Goal: Find specific page/section: Find specific page/section

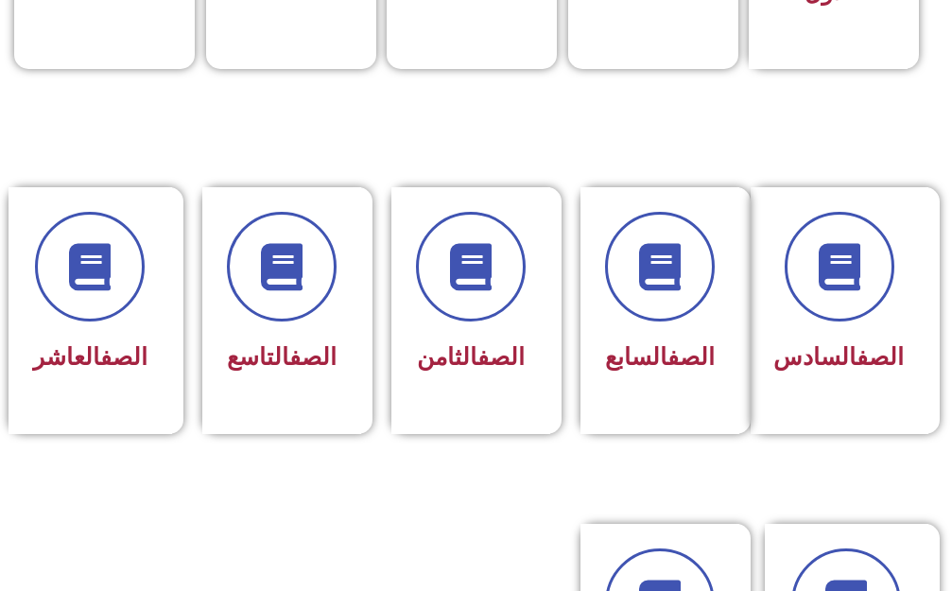
scroll to position [945, 0]
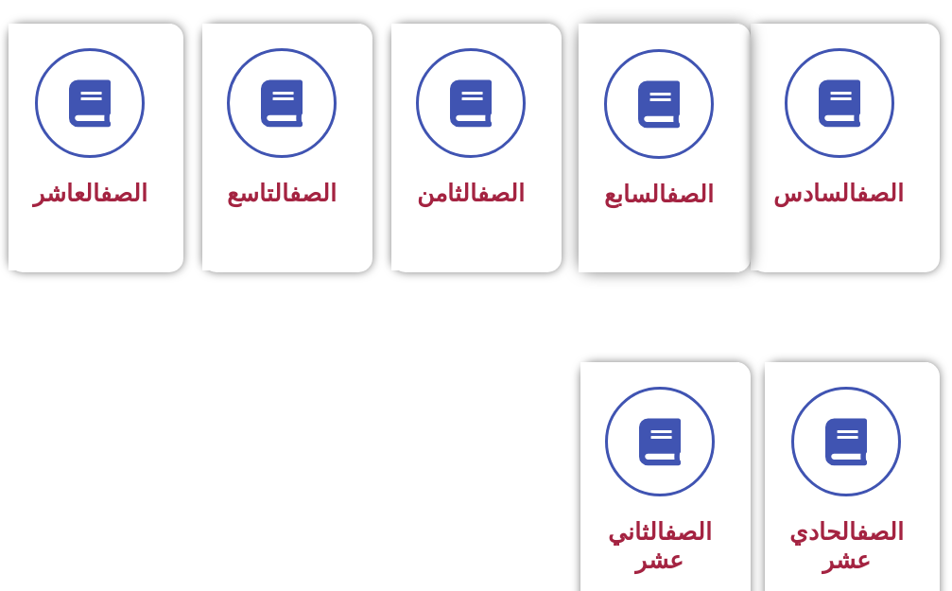
click at [647, 205] on span "الصف السابع" at bounding box center [659, 193] width 110 height 27
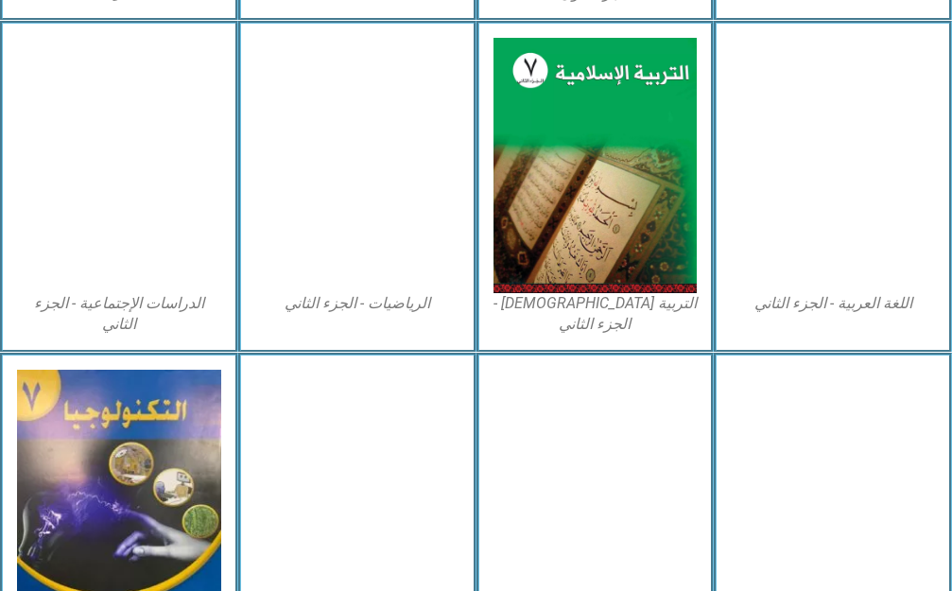
scroll to position [1117, 0]
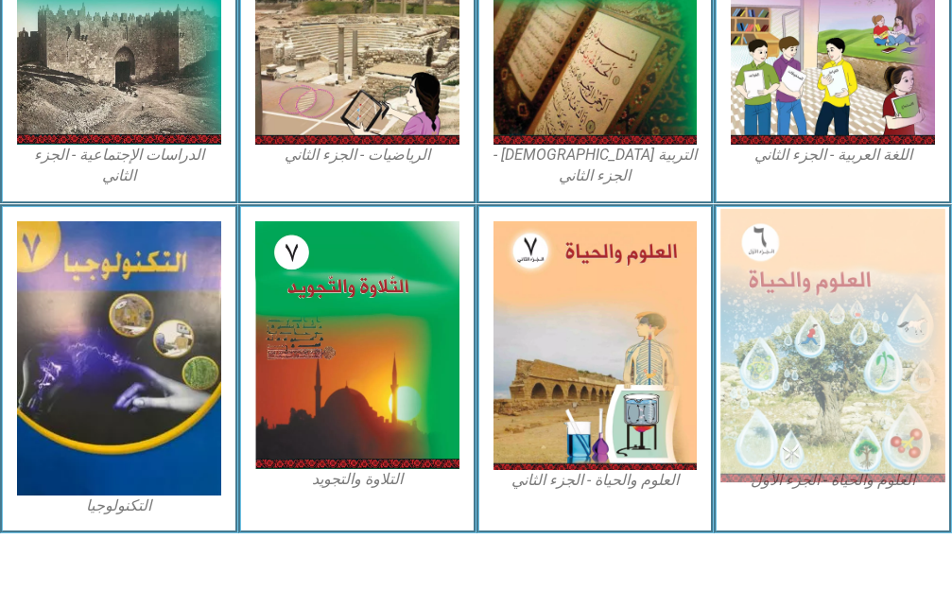
click at [824, 275] on img at bounding box center [832, 346] width 224 height 274
click at [824, 278] on img at bounding box center [832, 346] width 224 height 274
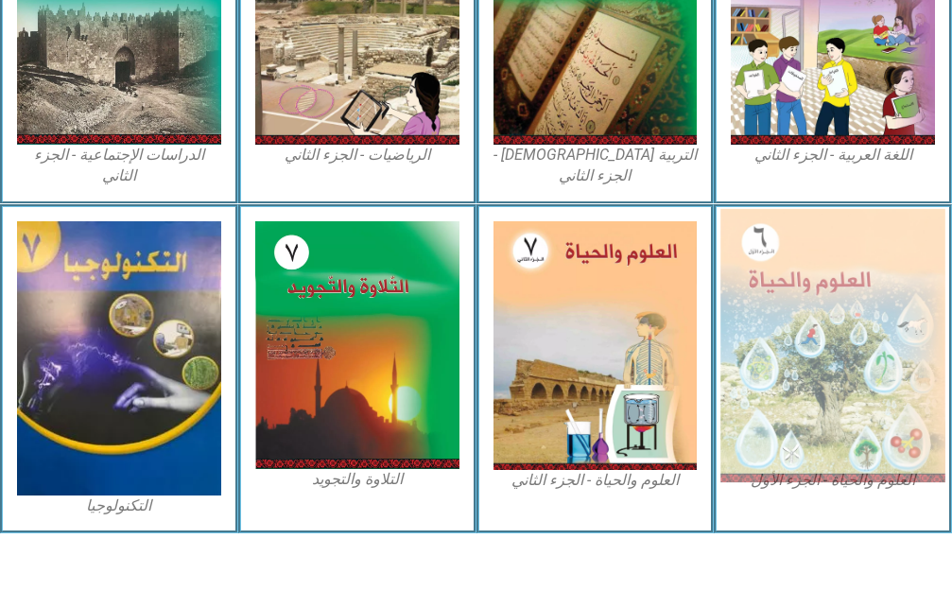
click at [817, 295] on img at bounding box center [832, 346] width 224 height 274
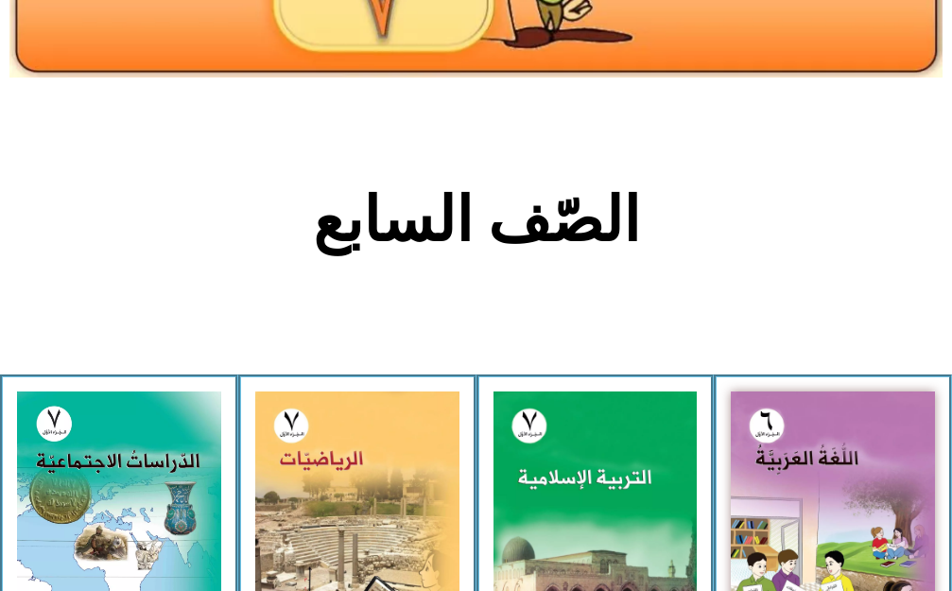
scroll to position [266, 0]
